Goal: Book appointment/travel/reservation

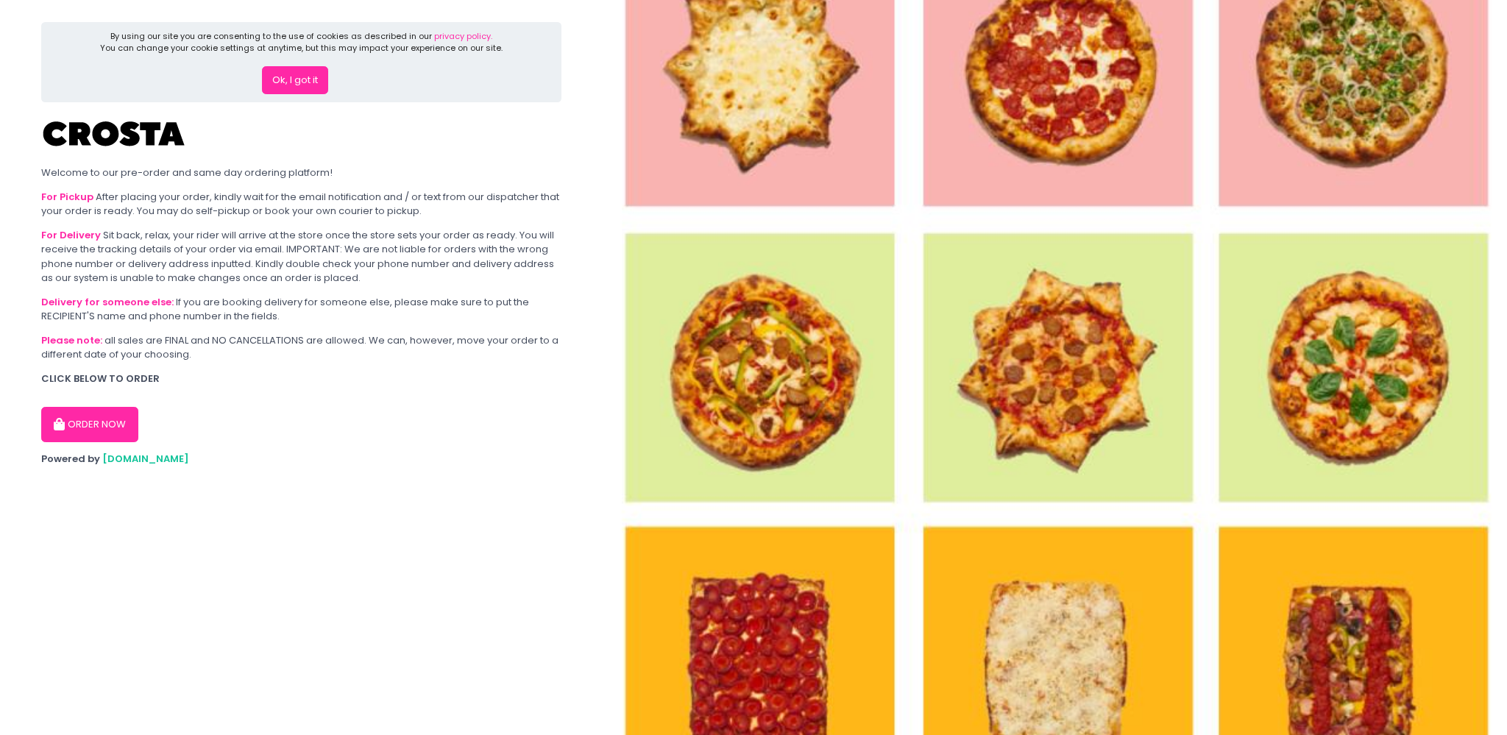
click at [276, 83] on button "Ok, I got it" at bounding box center [295, 80] width 66 height 28
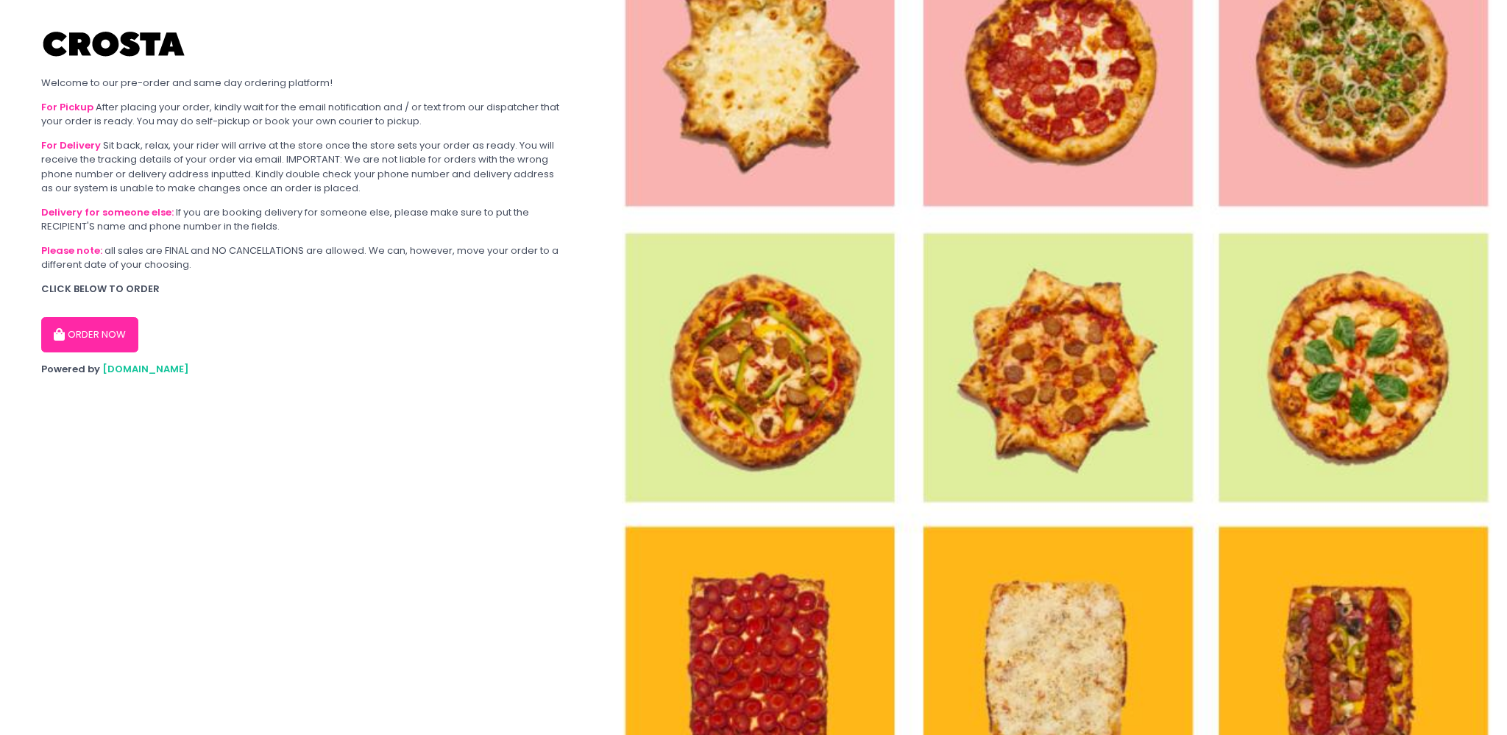
click at [129, 337] on button "ORDER NOW" at bounding box center [89, 334] width 97 height 35
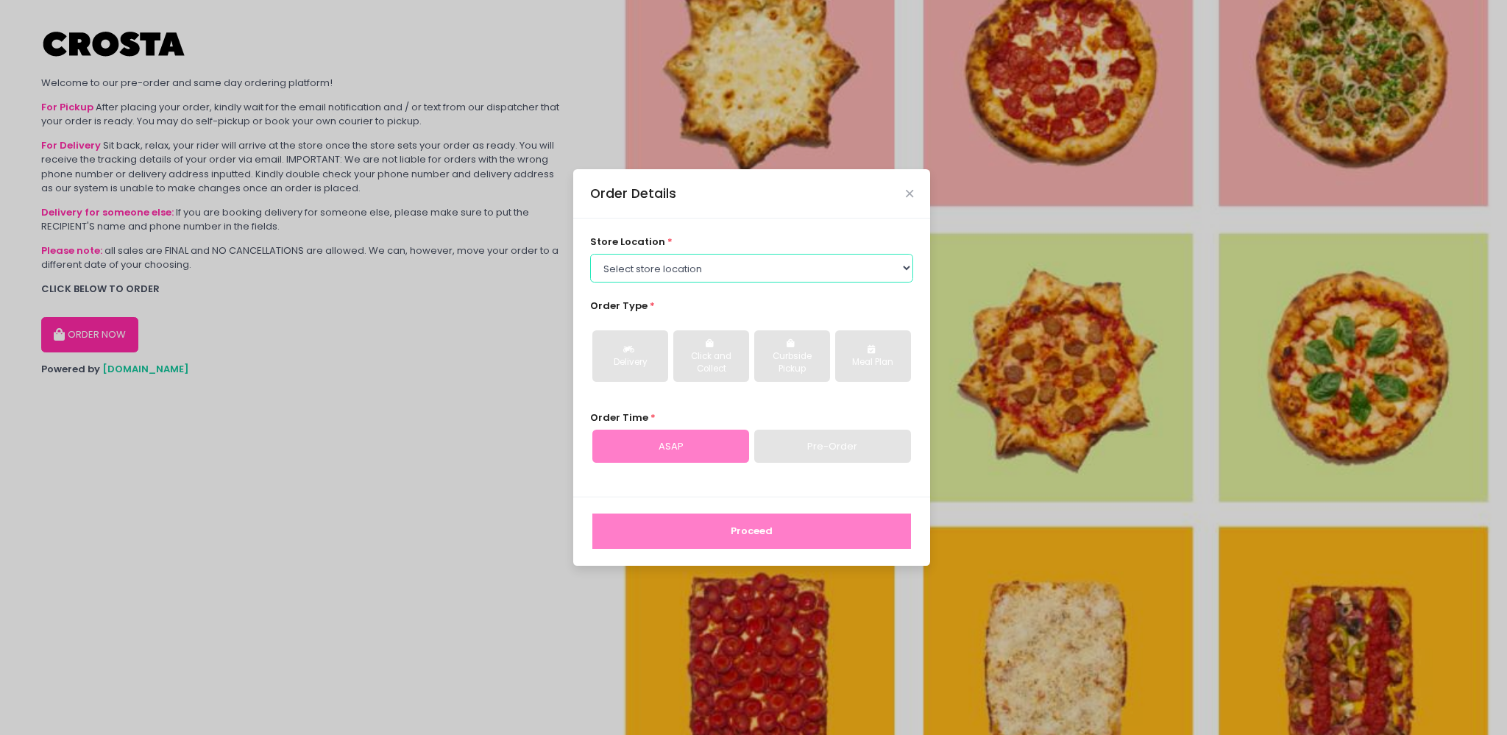
click at [590, 254] on select "Select store location Crosta Pizza - Salcedo Crosta Pizza - San Juan" at bounding box center [752, 268] width 324 height 28
select select "5fabb2e53664a8677beaeb89"
click option "Crosta Pizza - Salcedo" at bounding box center [0, 0] width 0 height 0
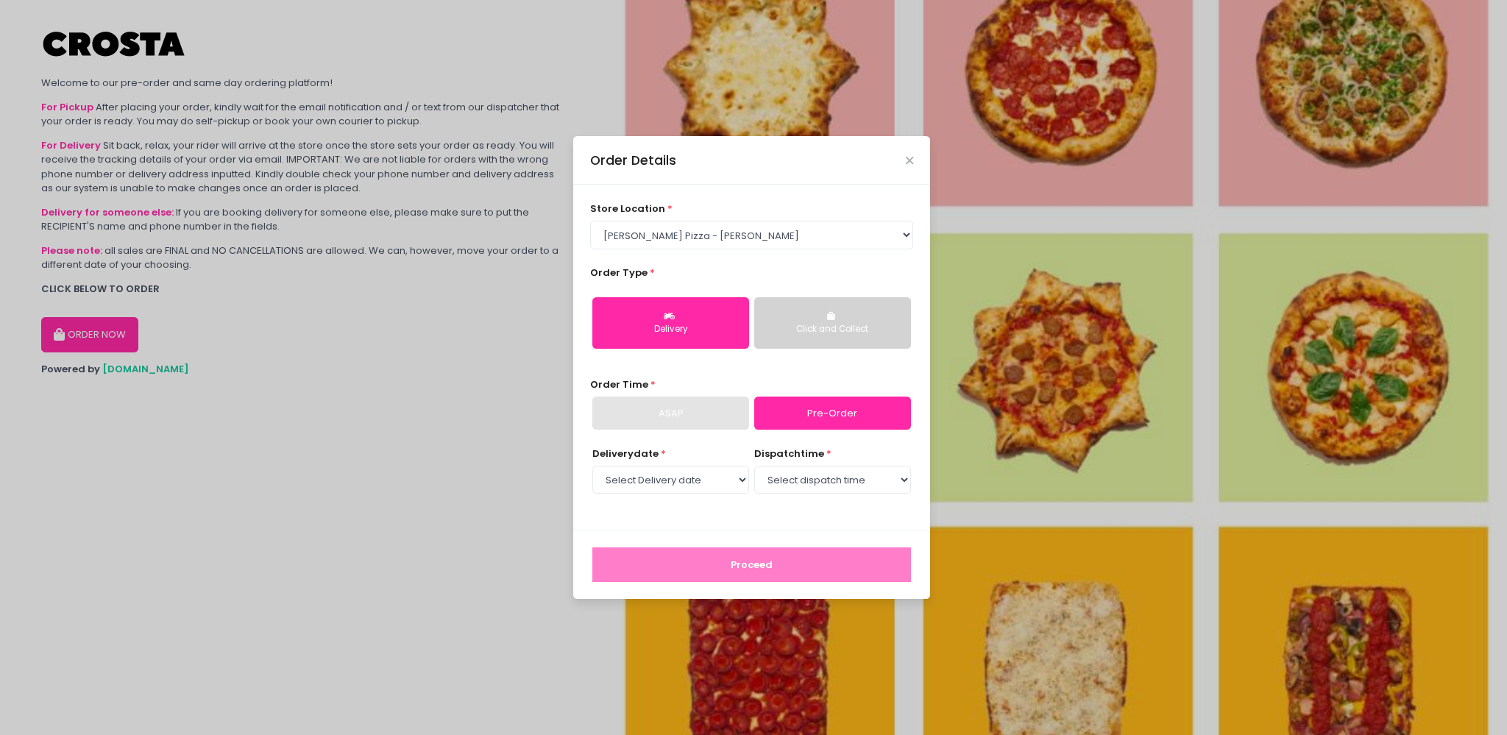
click at [686, 420] on div "ASAP" at bounding box center [670, 414] width 157 height 34
click at [592, 466] on select "Select Delivery date Thursday, Oct 9th Friday, Oct 10th Saturday, Oct 11th Sund…" at bounding box center [670, 480] width 157 height 28
select select "2025-10-09"
click option "[DATE]" at bounding box center [0, 0] width 0 height 0
click at [754, 466] on select "Select dispatch time 12:00 PM - 12:30 PM 12:30 PM - 01:00 PM 01:00 PM - 01:30 P…" at bounding box center [832, 480] width 157 height 28
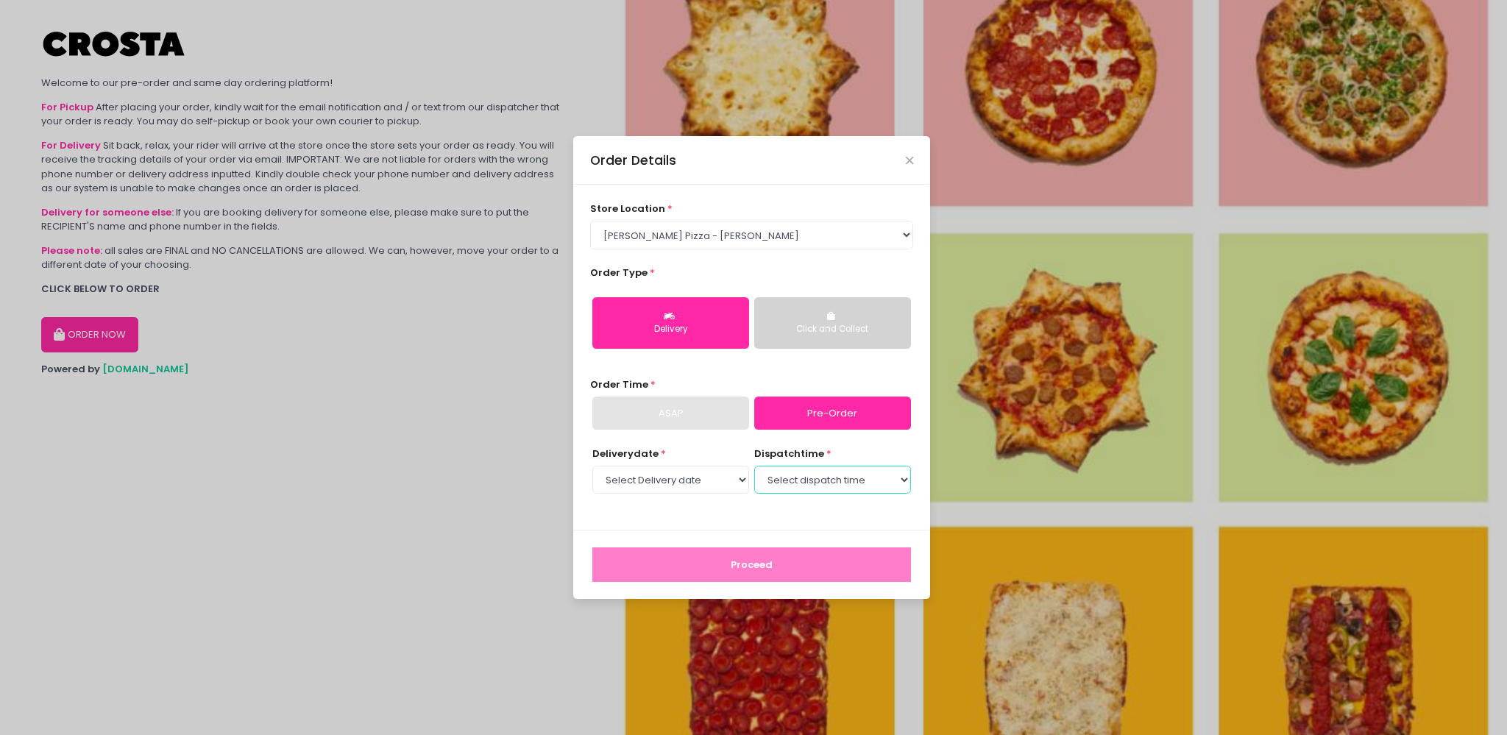
select select "19:30"
click option "07:30 PM - 08:00 PM" at bounding box center [0, 0] width 0 height 0
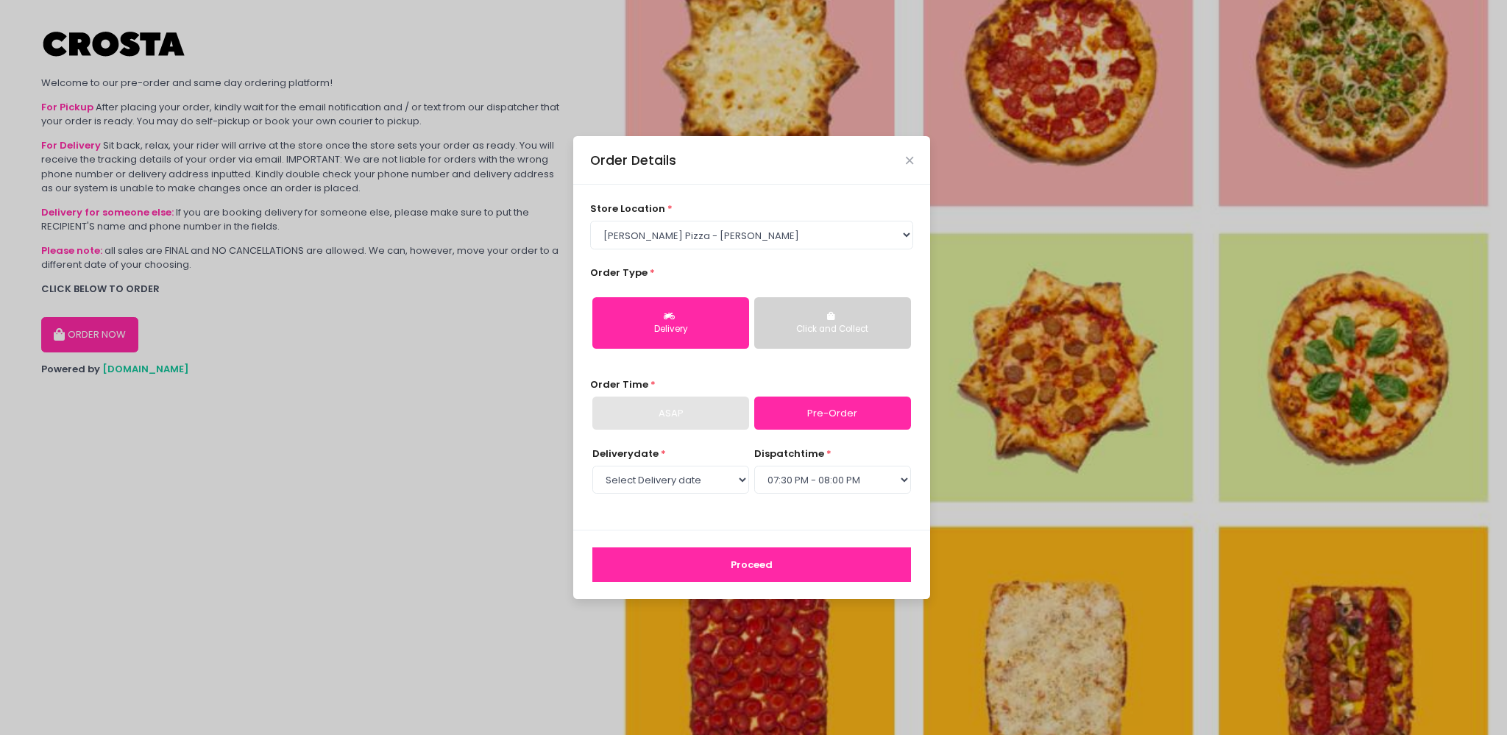
click at [787, 564] on button "Proceed" at bounding box center [751, 564] width 319 height 35
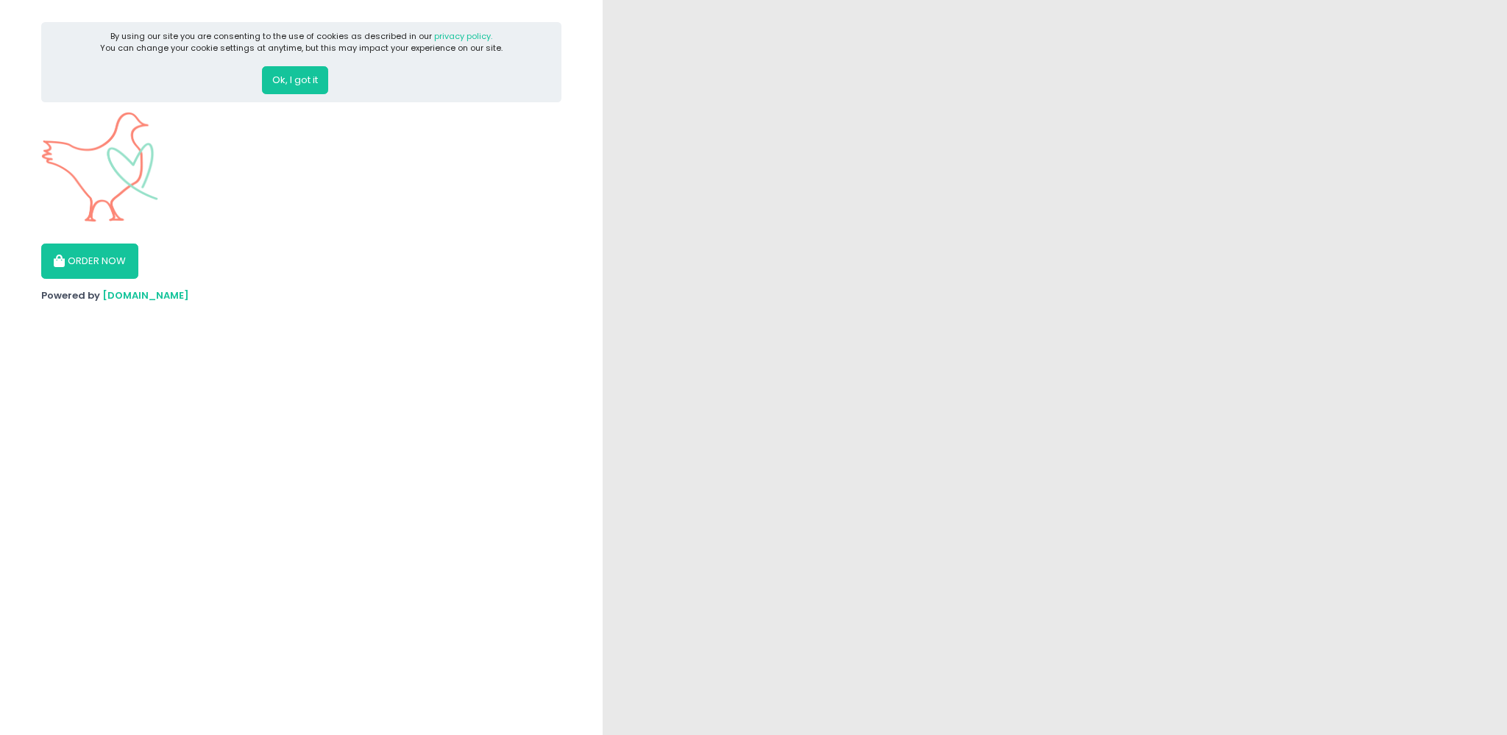
click at [96, 255] on button "ORDER NOW" at bounding box center [89, 261] width 97 height 35
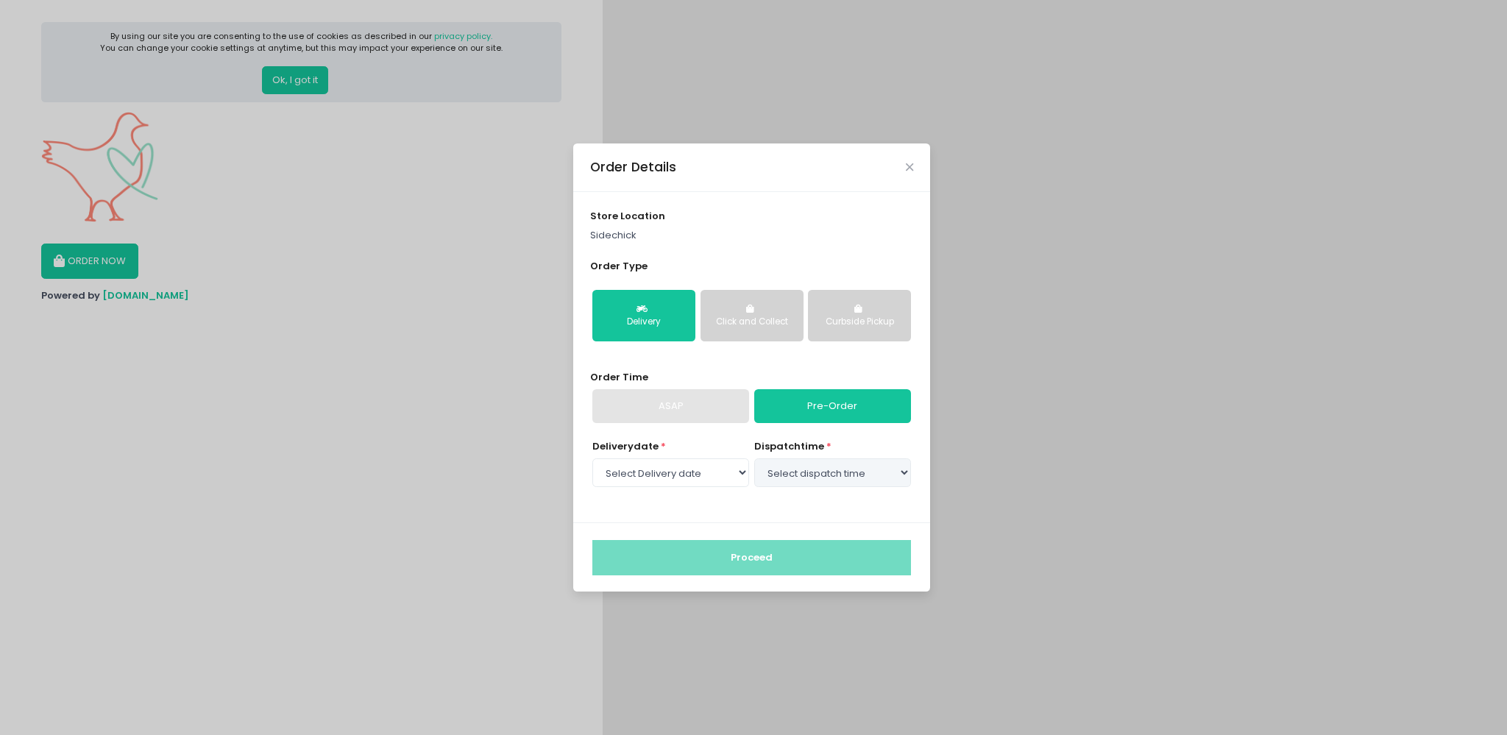
click at [644, 405] on div "ASAP" at bounding box center [670, 406] width 157 height 34
click at [871, 403] on link "Pre-Order" at bounding box center [832, 406] width 157 height 34
click at [592, 458] on select "Select Delivery date [DATE] [DATE] [DATE] [DATE] [DATE]" at bounding box center [670, 472] width 157 height 28
select select "[DATE]"
click option "[DATE]" at bounding box center [0, 0] width 0 height 0
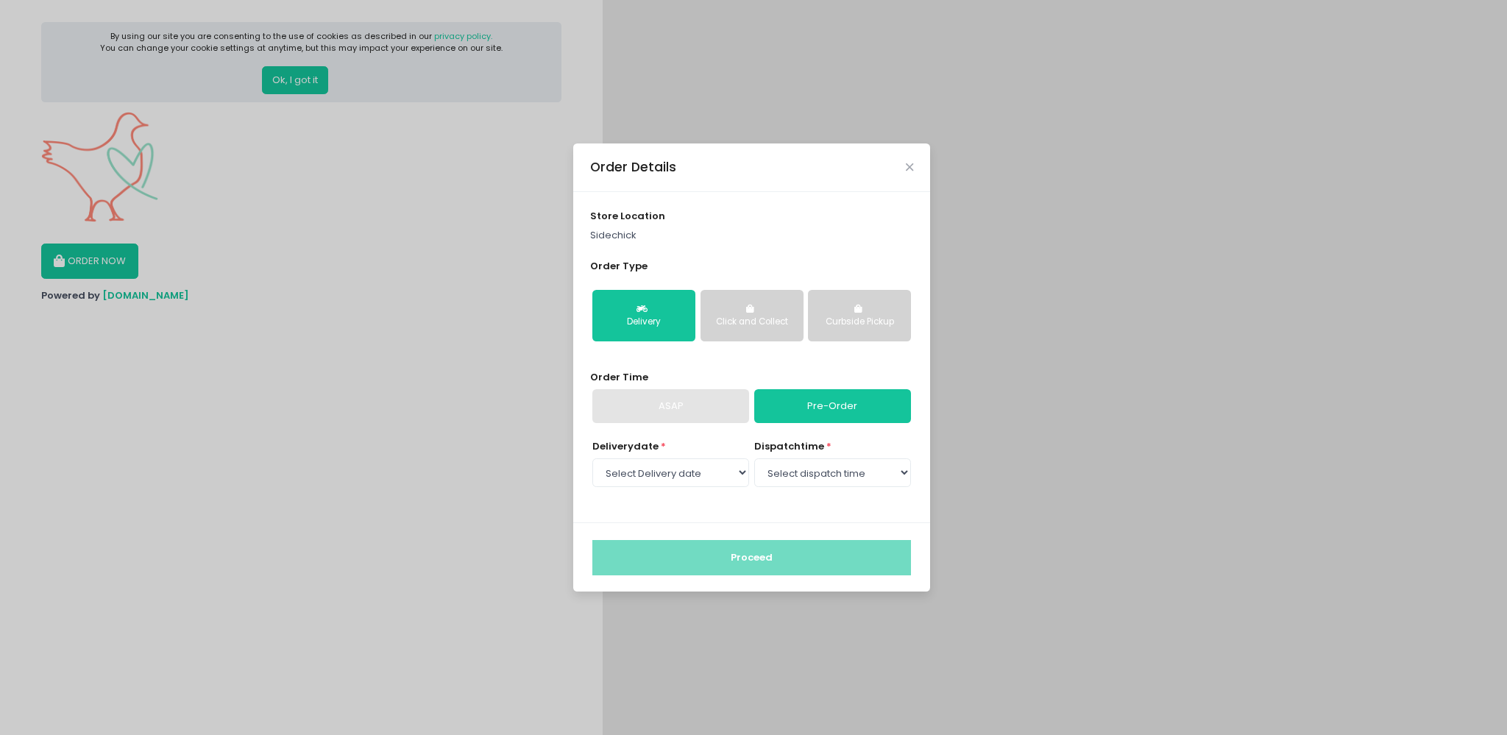
select select "21:00"
click option "09:00 PM - 09:30 PM" at bounding box center [0, 0] width 0 height 0
click at [752, 558] on button "Proceed" at bounding box center [751, 557] width 319 height 35
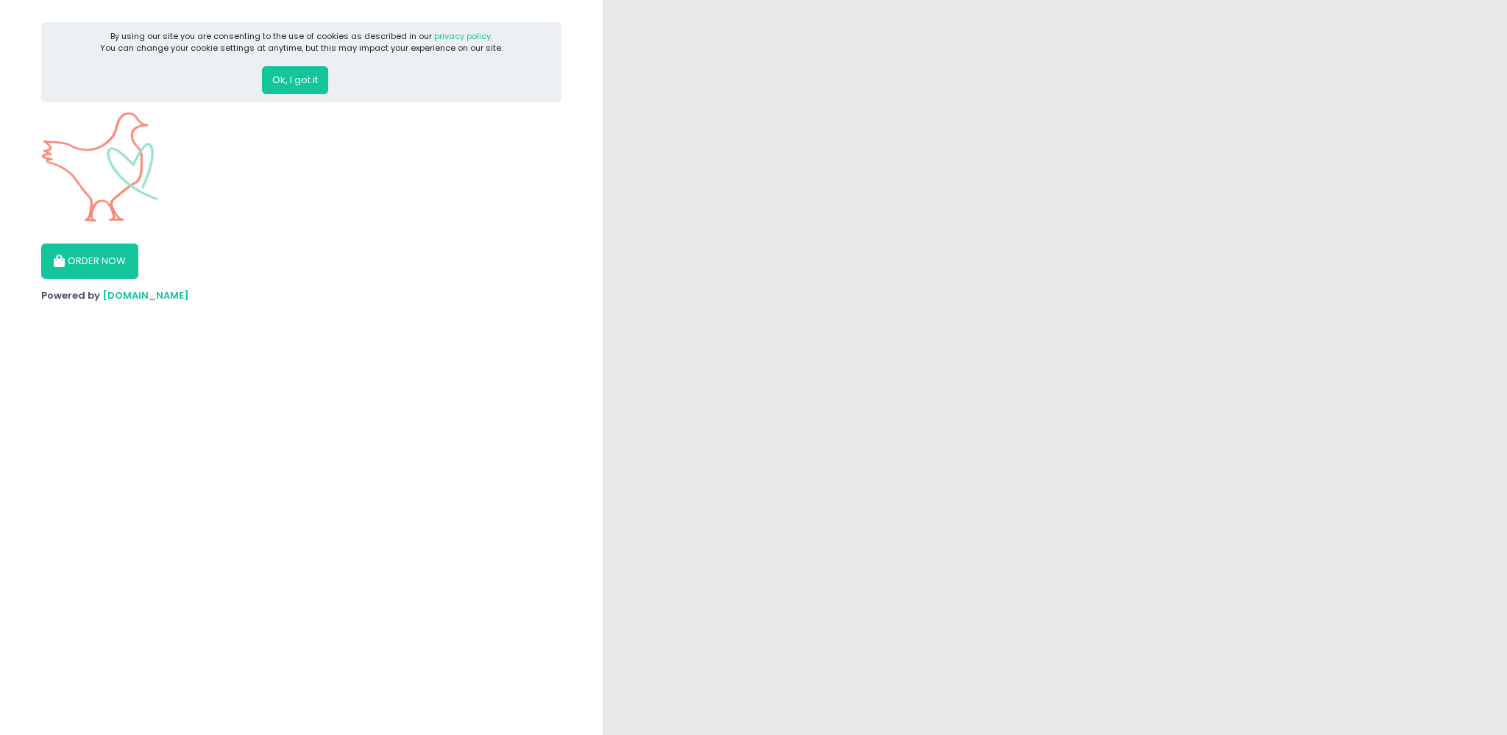
click at [287, 82] on button "Ok, I got it" at bounding box center [295, 80] width 66 height 28
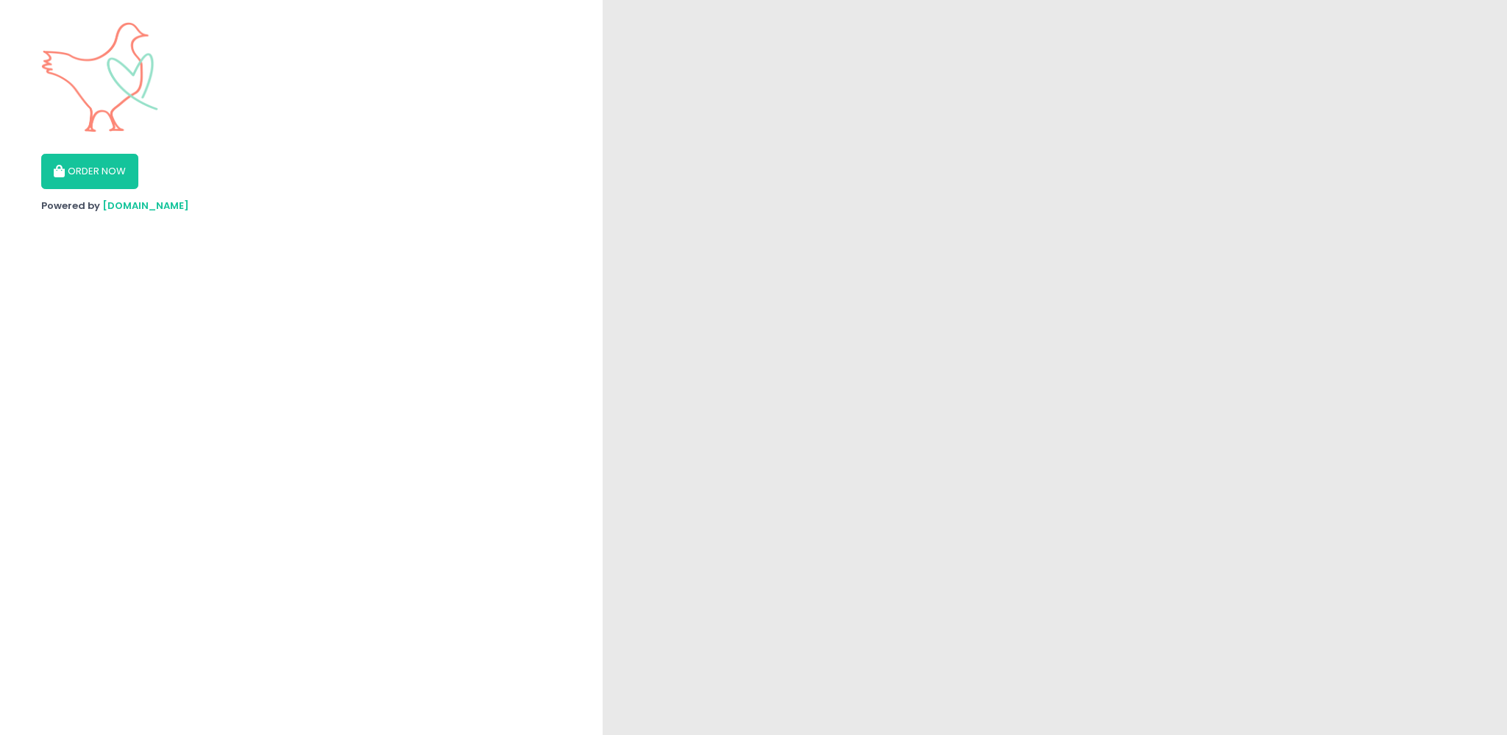
click at [71, 154] on button "ORDER NOW" at bounding box center [89, 171] width 97 height 35
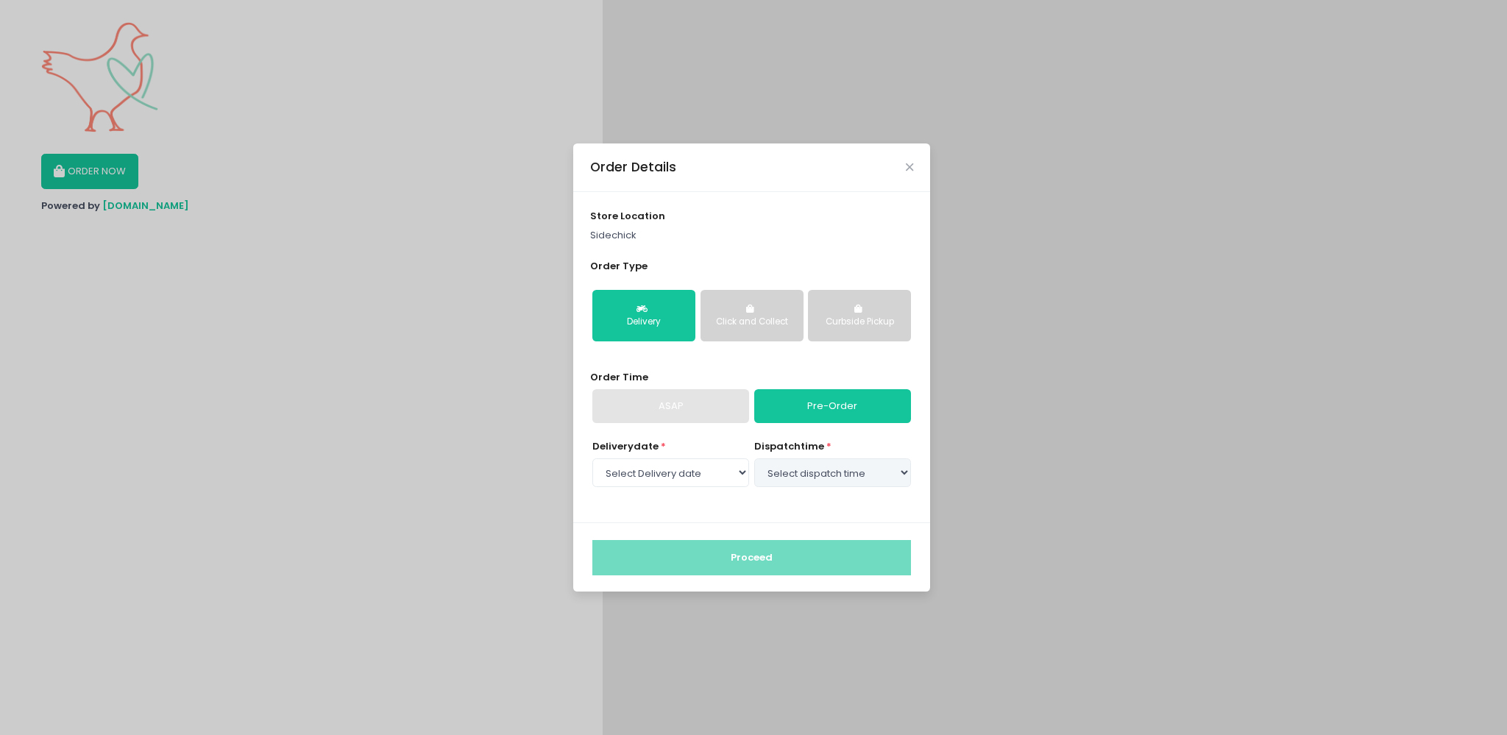
click at [844, 312] on button "Curbside Pickup" at bounding box center [859, 316] width 103 height 52
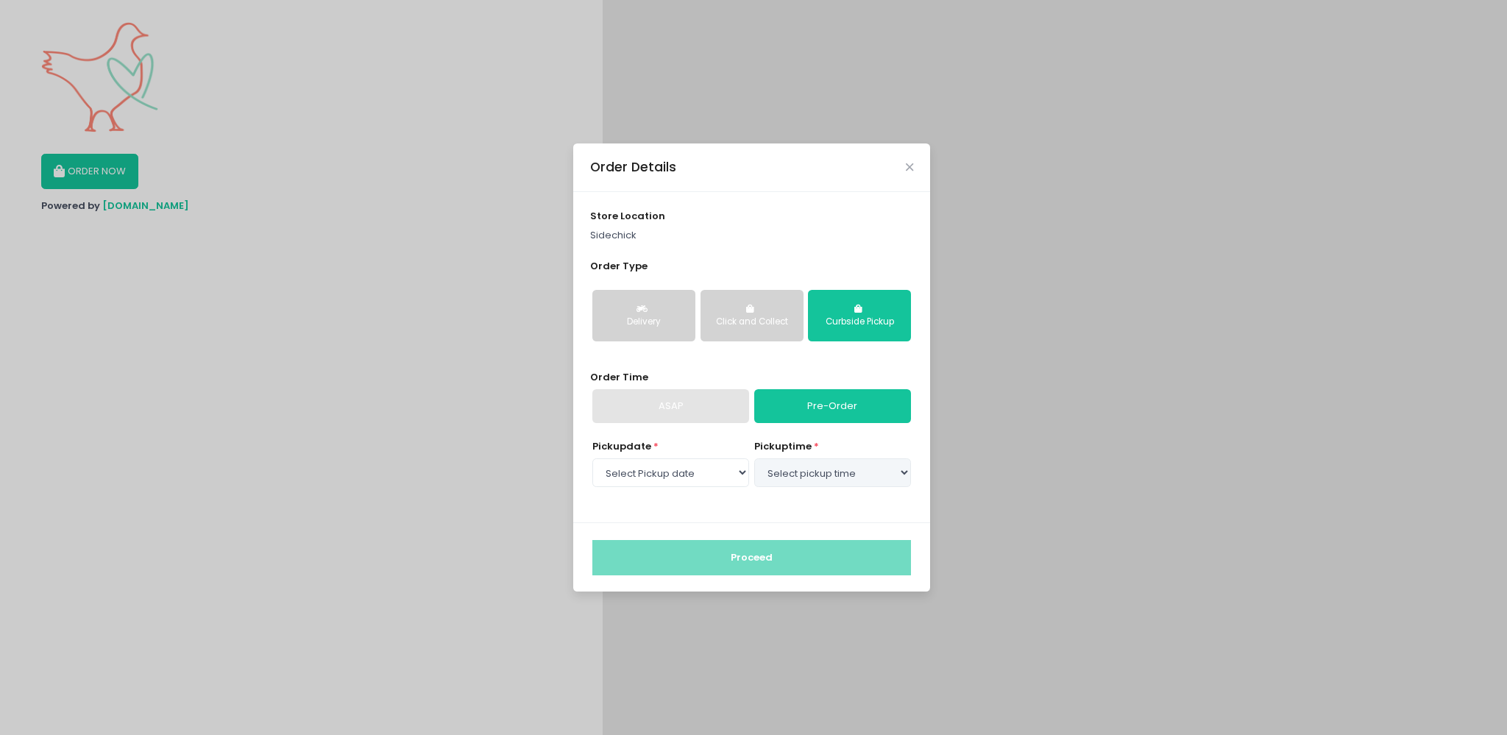
click at [645, 409] on div "ASAP" at bounding box center [670, 406] width 157 height 34
click at [592, 458] on select "Select Pickup date Thursday, Oct 9th Friday, Oct 10th Saturday, Oct 11th Sunday…" at bounding box center [670, 472] width 157 height 28
select select "2025-10-11"
click option "Saturday, Oct 11th" at bounding box center [0, 0] width 0 height 0
click at [754, 458] on select "Select pickup time 11:00 AM - 11:30 AM 11:30 AM - 12:00 PM 12:00 PM - 12:30 PM …" at bounding box center [832, 472] width 157 height 28
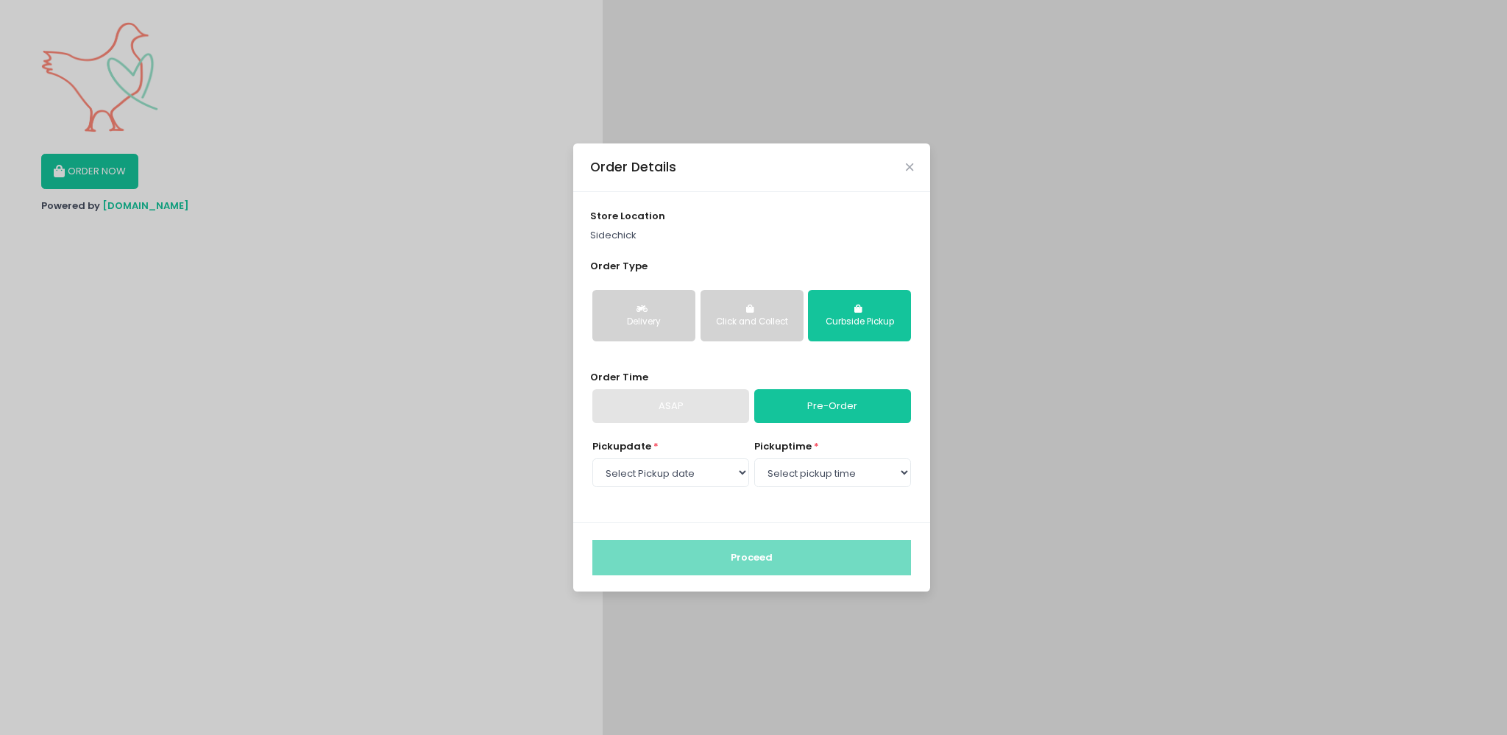
click at [812, 290] on button "Curbside Pickup" at bounding box center [859, 316] width 103 height 52
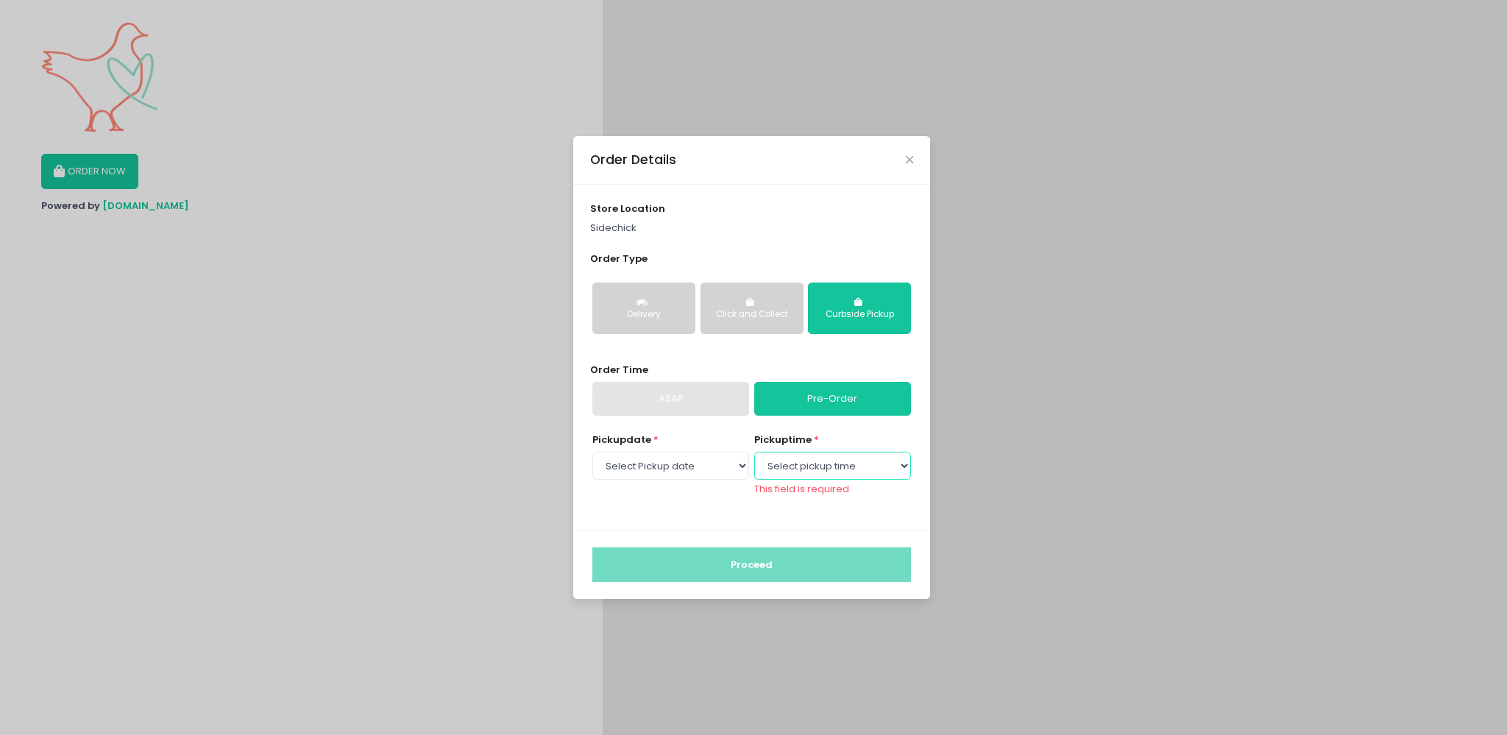
click at [754, 452] on select "Select pickup time 11:00 AM - 11:30 AM 11:30 AM - 12:00 PM 12:00 PM - 12:30 PM …" at bounding box center [832, 466] width 157 height 28
select select "16:00"
click option "04:00 PM - 04:30 PM" at bounding box center [0, 0] width 0 height 0
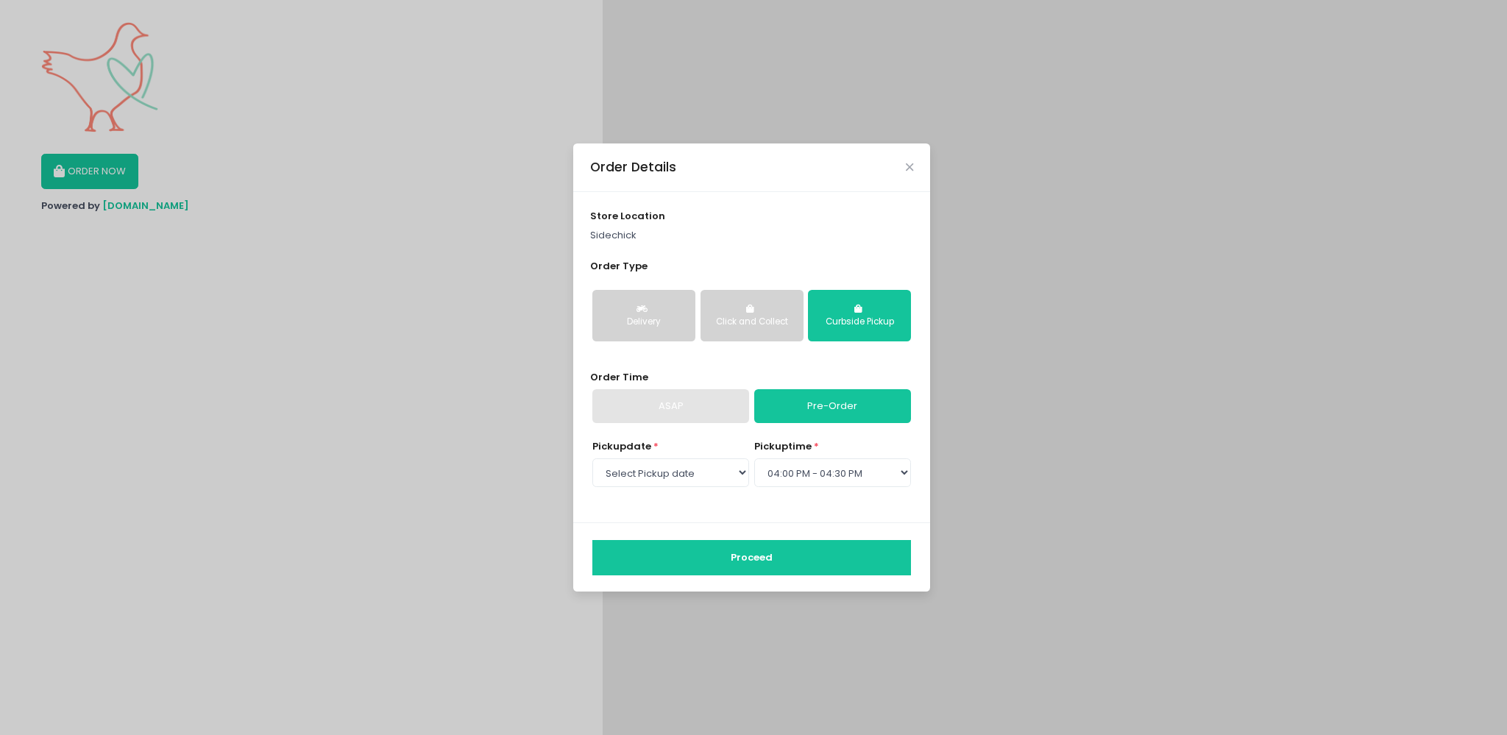
click at [755, 556] on button "Proceed" at bounding box center [751, 557] width 319 height 35
